Goal: Task Accomplishment & Management: Use online tool/utility

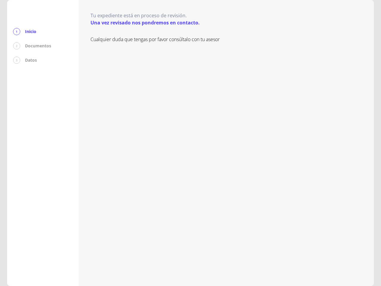
click at [190, 143] on div "Cualquier duda que tengas por favor consúltalo con tu asesor" at bounding box center [225, 155] width 271 height 238
